Goal: Information Seeking & Learning: Learn about a topic

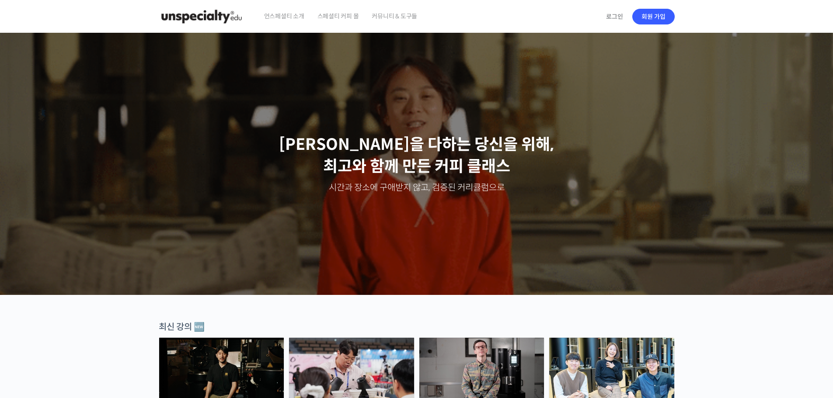
click at [406, 18] on span "커뮤니티 & 도구들" at bounding box center [394, 16] width 45 height 33
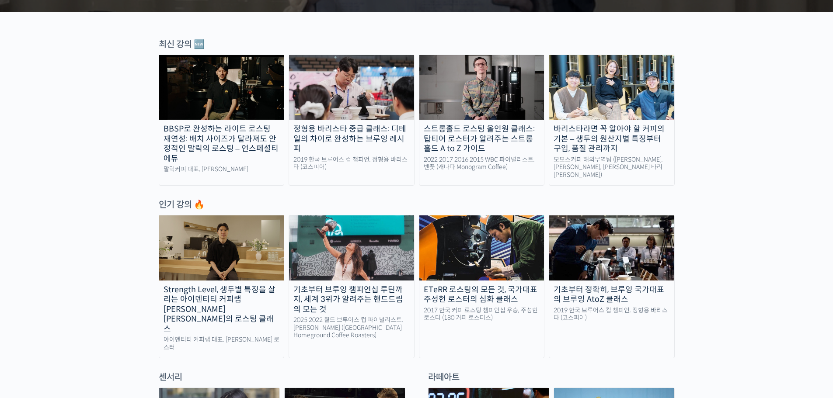
scroll to position [306, 0]
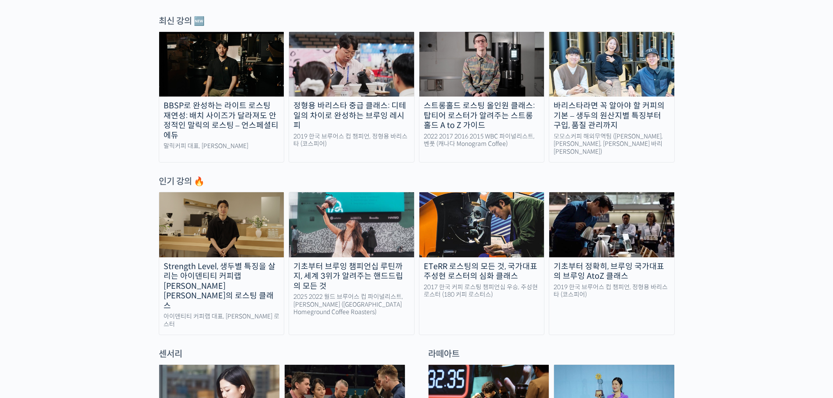
click at [221, 235] on img at bounding box center [221, 224] width 125 height 65
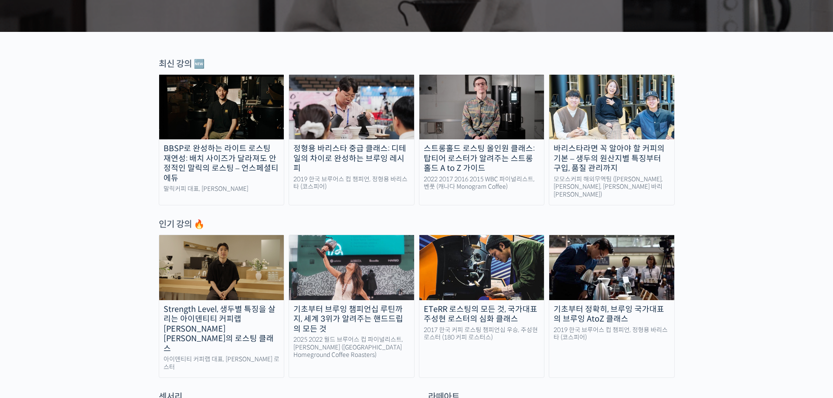
scroll to position [175, 0]
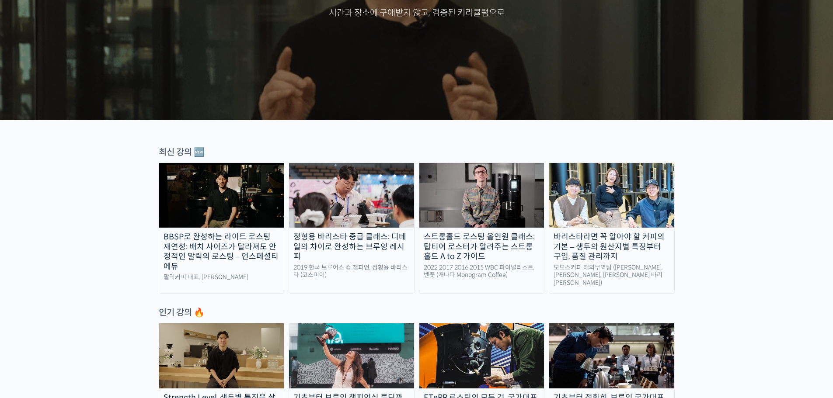
click at [640, 219] on img at bounding box center [611, 195] width 125 height 65
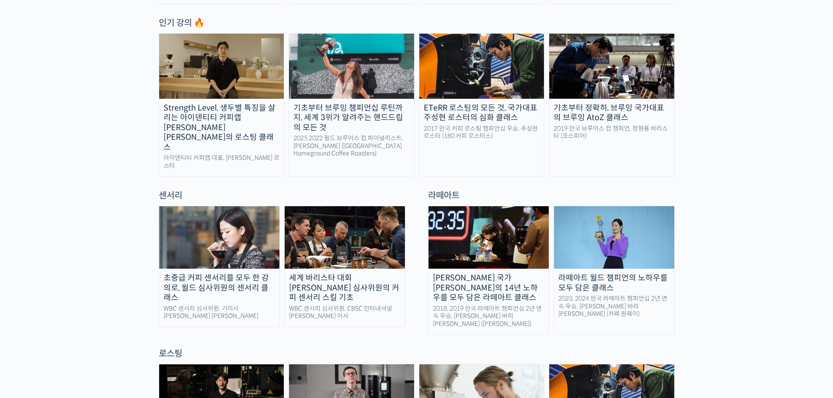
scroll to position [481, 0]
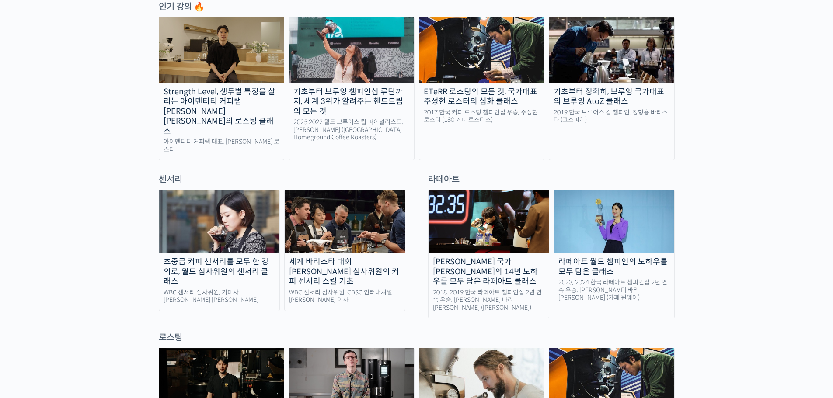
click at [614, 224] on img at bounding box center [614, 221] width 120 height 63
click at [494, 212] on img at bounding box center [488, 221] width 120 height 63
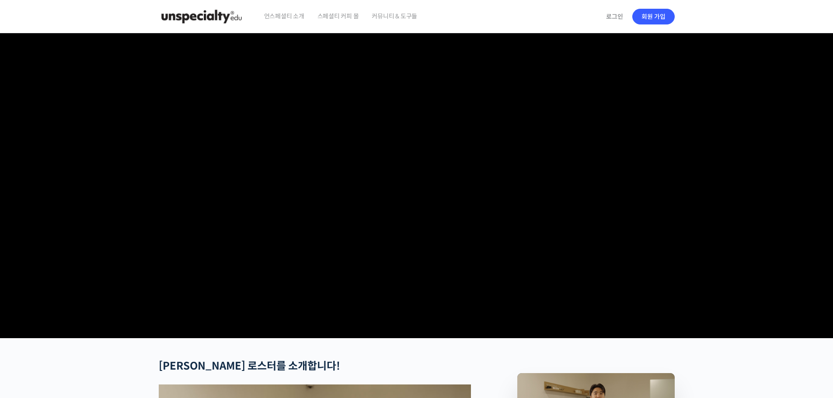
drag, startPoint x: 664, startPoint y: 365, endPoint x: 683, endPoint y: 365, distance: 18.8
click at [663, 335] on video at bounding box center [417, 184] width 516 height 302
click at [416, 213] on video at bounding box center [417, 184] width 516 height 302
click at [436, 303] on video at bounding box center [417, 184] width 516 height 302
click at [523, 143] on video at bounding box center [417, 184] width 516 height 302
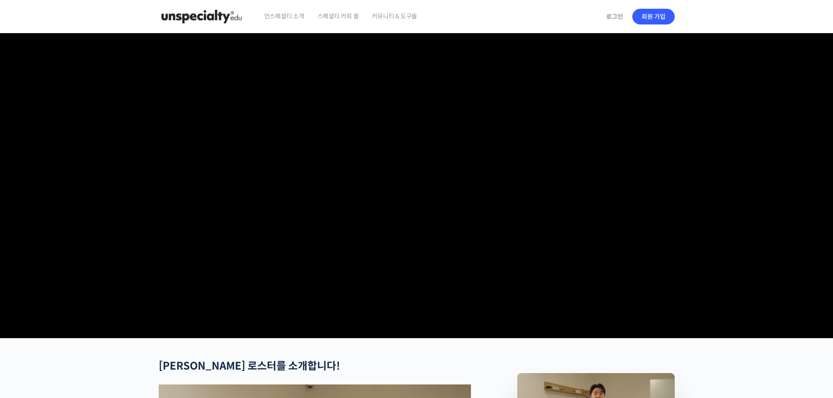
click at [367, 288] on video at bounding box center [417, 184] width 516 height 302
drag, startPoint x: 114, startPoint y: 379, endPoint x: 166, endPoint y: 326, distance: 74.2
click at [174, 304] on video at bounding box center [417, 184] width 516 height 302
click at [232, 335] on video at bounding box center [417, 184] width 516 height 302
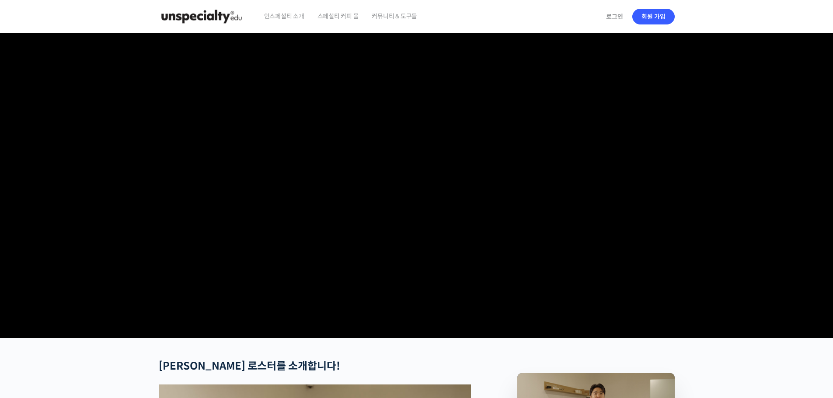
click at [560, 127] on video at bounding box center [417, 184] width 516 height 302
click at [510, 243] on video at bounding box center [417, 184] width 516 height 302
click at [359, 296] on video at bounding box center [417, 184] width 516 height 302
click at [388, 281] on video at bounding box center [417, 184] width 516 height 302
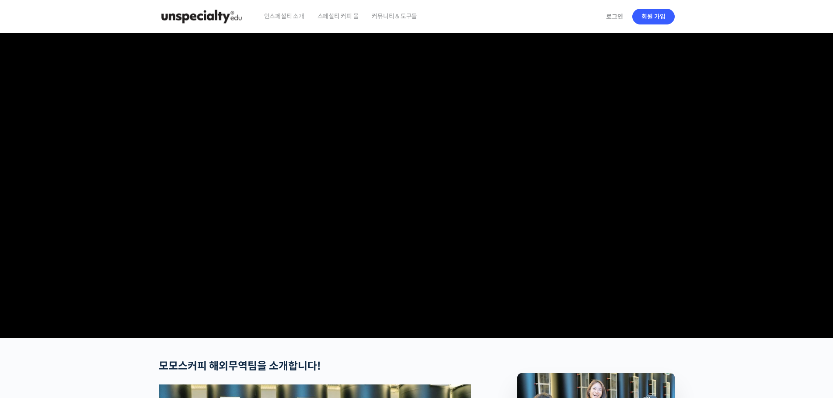
click at [382, 201] on video at bounding box center [417, 184] width 516 height 302
click at [529, 239] on video at bounding box center [417, 184] width 516 height 302
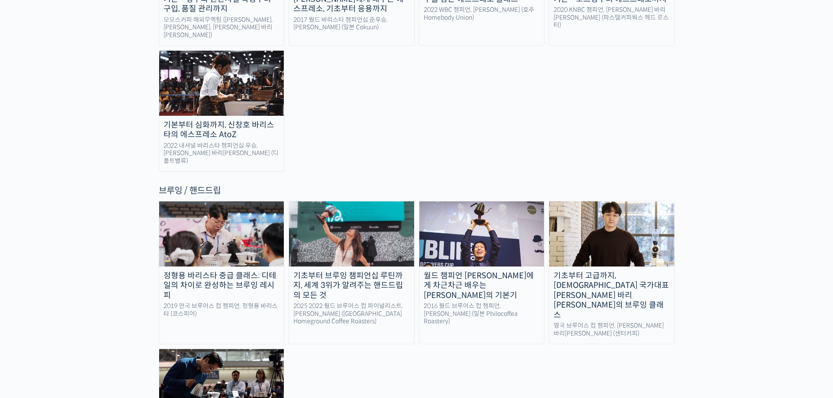
scroll to position [1355, 0]
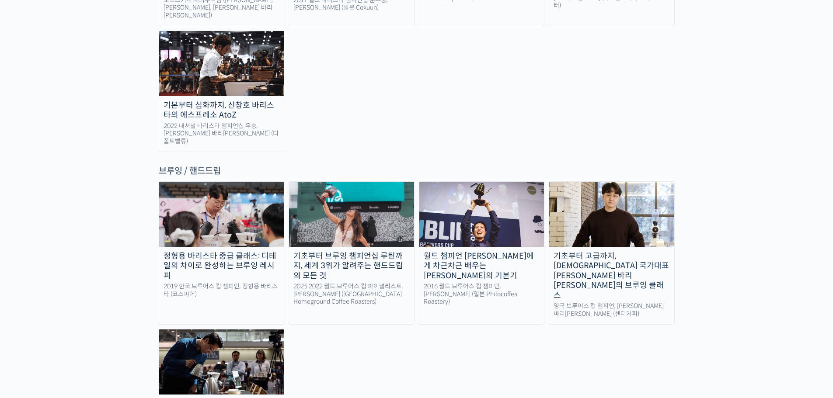
click at [368, 182] on img at bounding box center [351, 214] width 125 height 65
